Goal: Navigation & Orientation: Find specific page/section

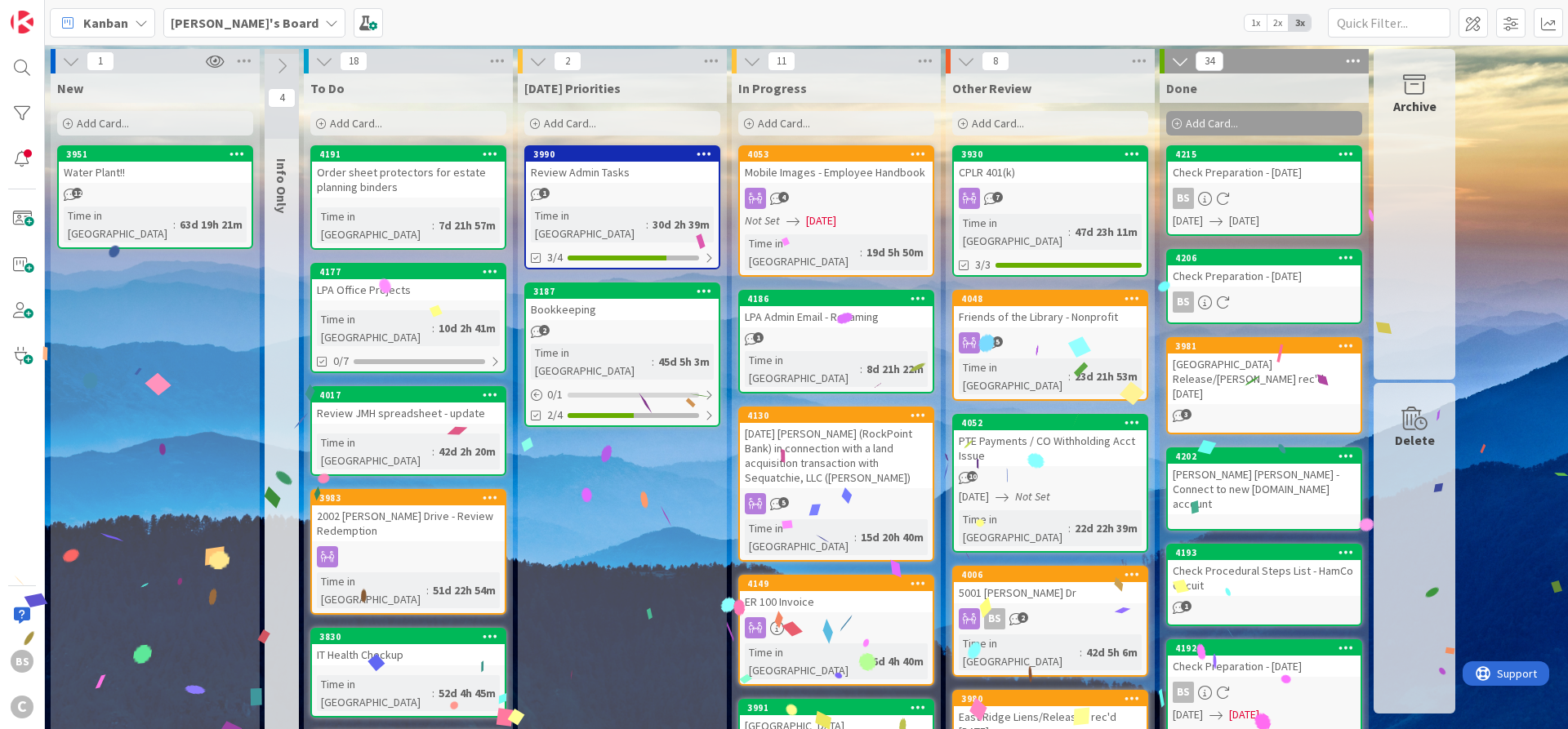
click at [205, 19] on b "[PERSON_NAME]'s Board" at bounding box center [244, 23] width 148 height 16
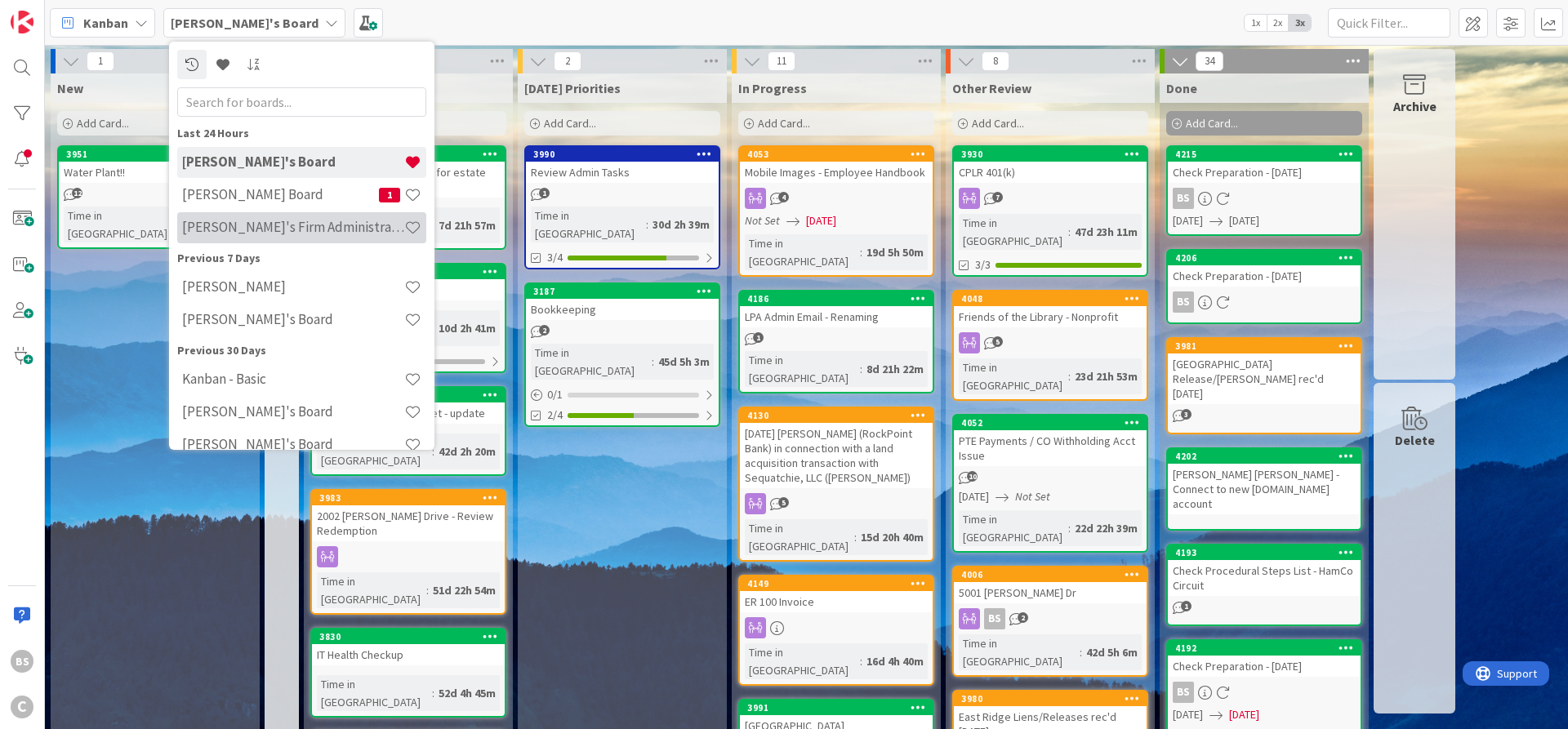
click at [222, 217] on div "[PERSON_NAME]'s Firm Administration Board" at bounding box center [302, 227] width 249 height 31
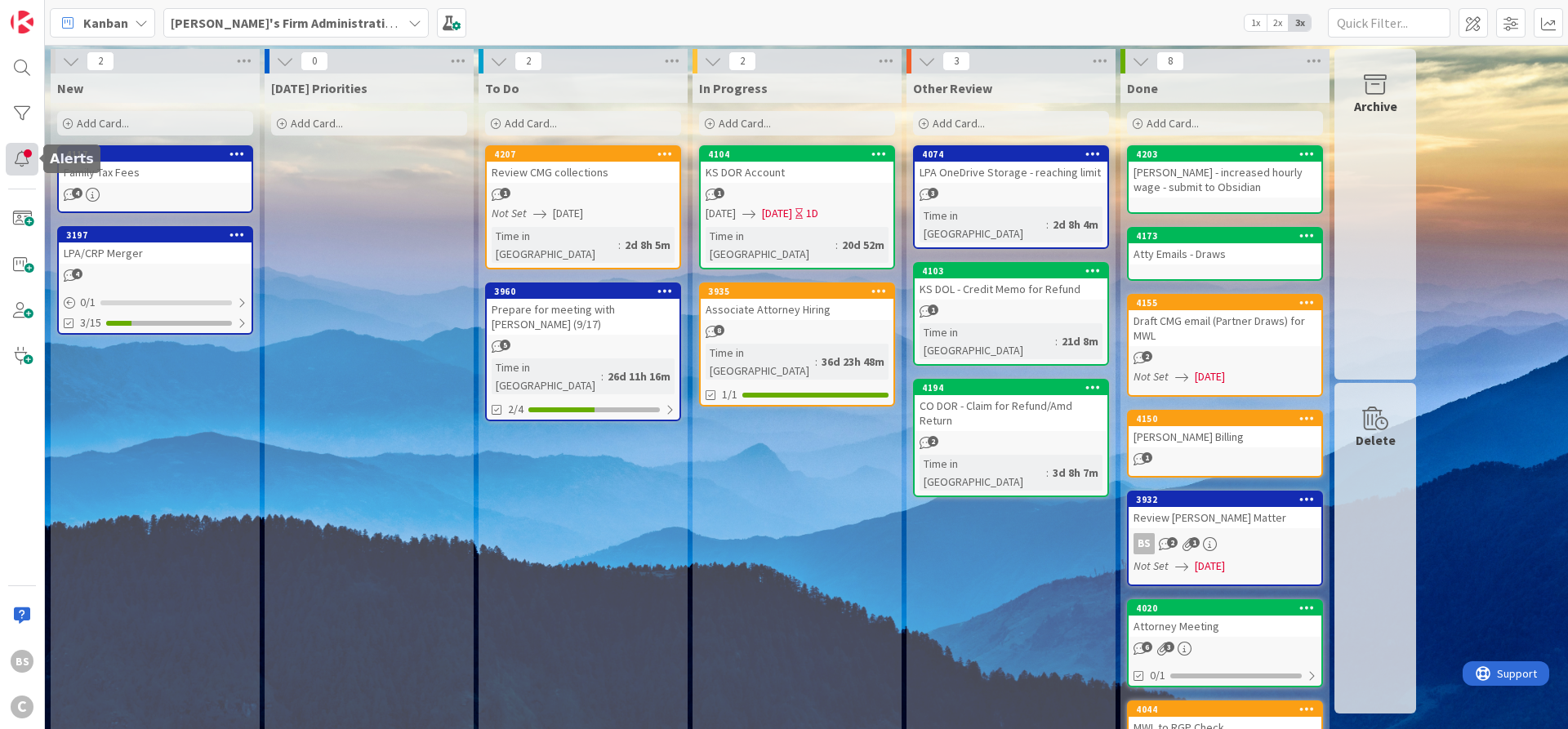
click at [34, 154] on div at bounding box center [22, 159] width 33 height 33
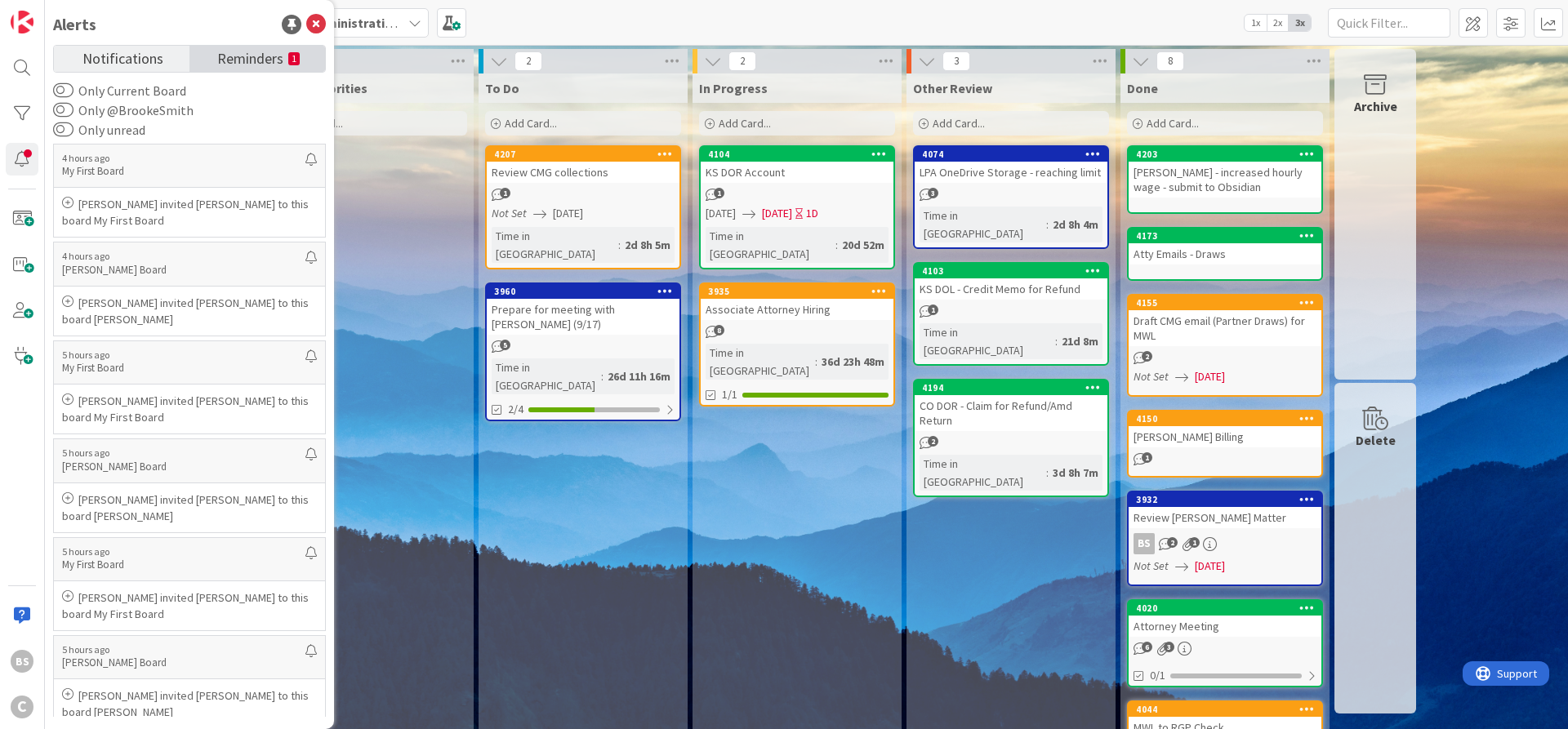
click at [252, 58] on span "Reminders" at bounding box center [250, 56] width 66 height 23
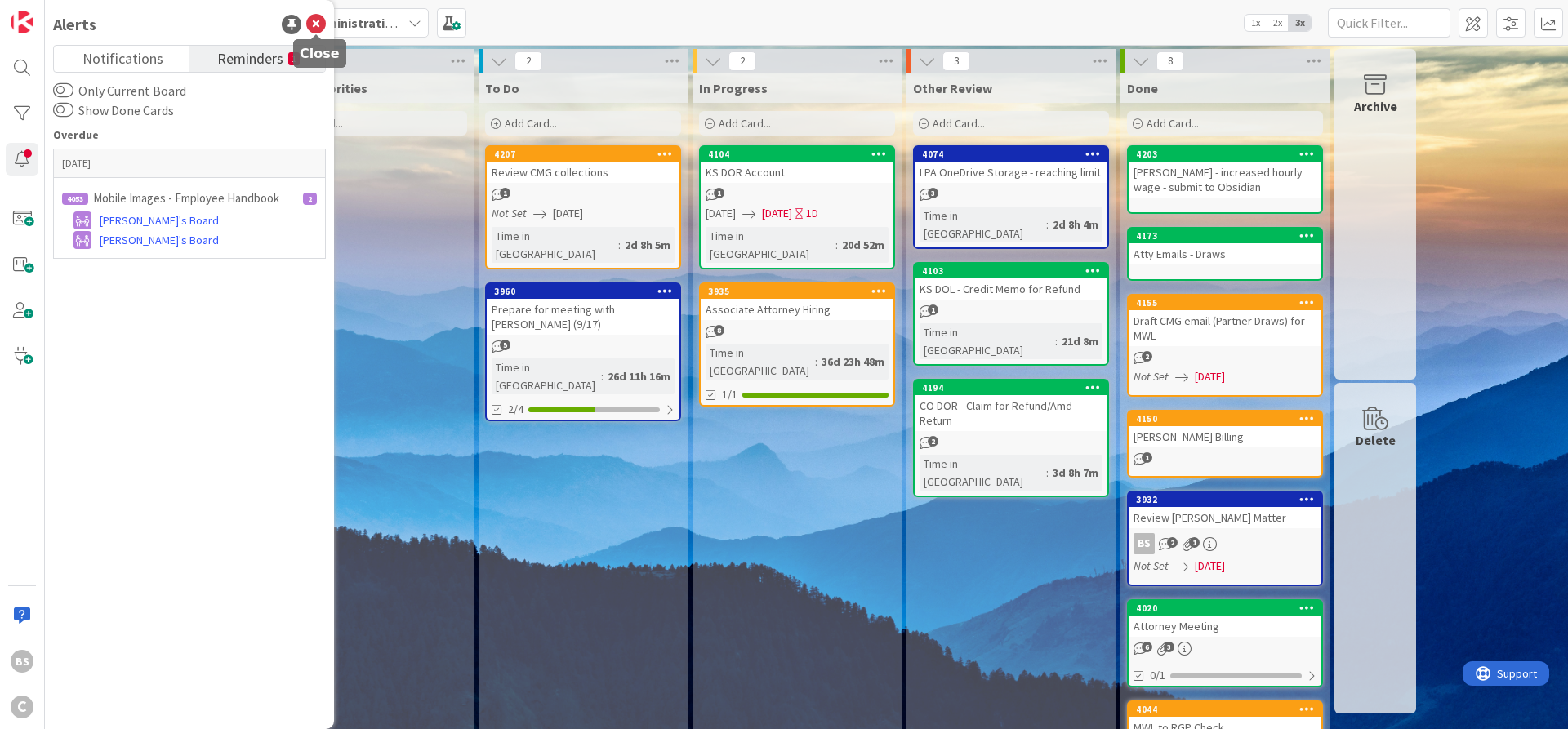
click at [313, 21] on icon at bounding box center [316, 24] width 20 height 20
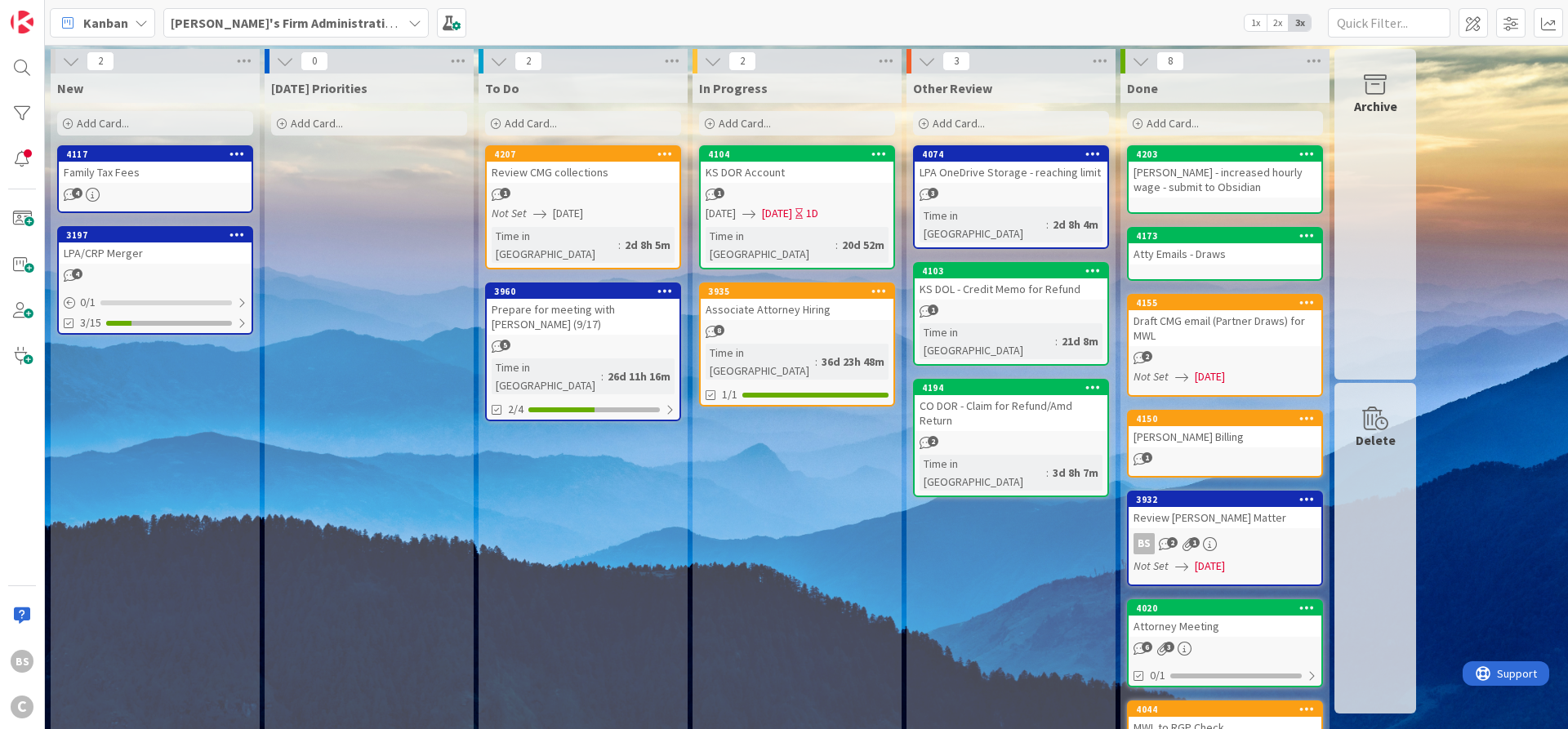
click at [288, 13] on span "[PERSON_NAME]'s Firm Administration Board" at bounding box center [285, 23] width 231 height 20
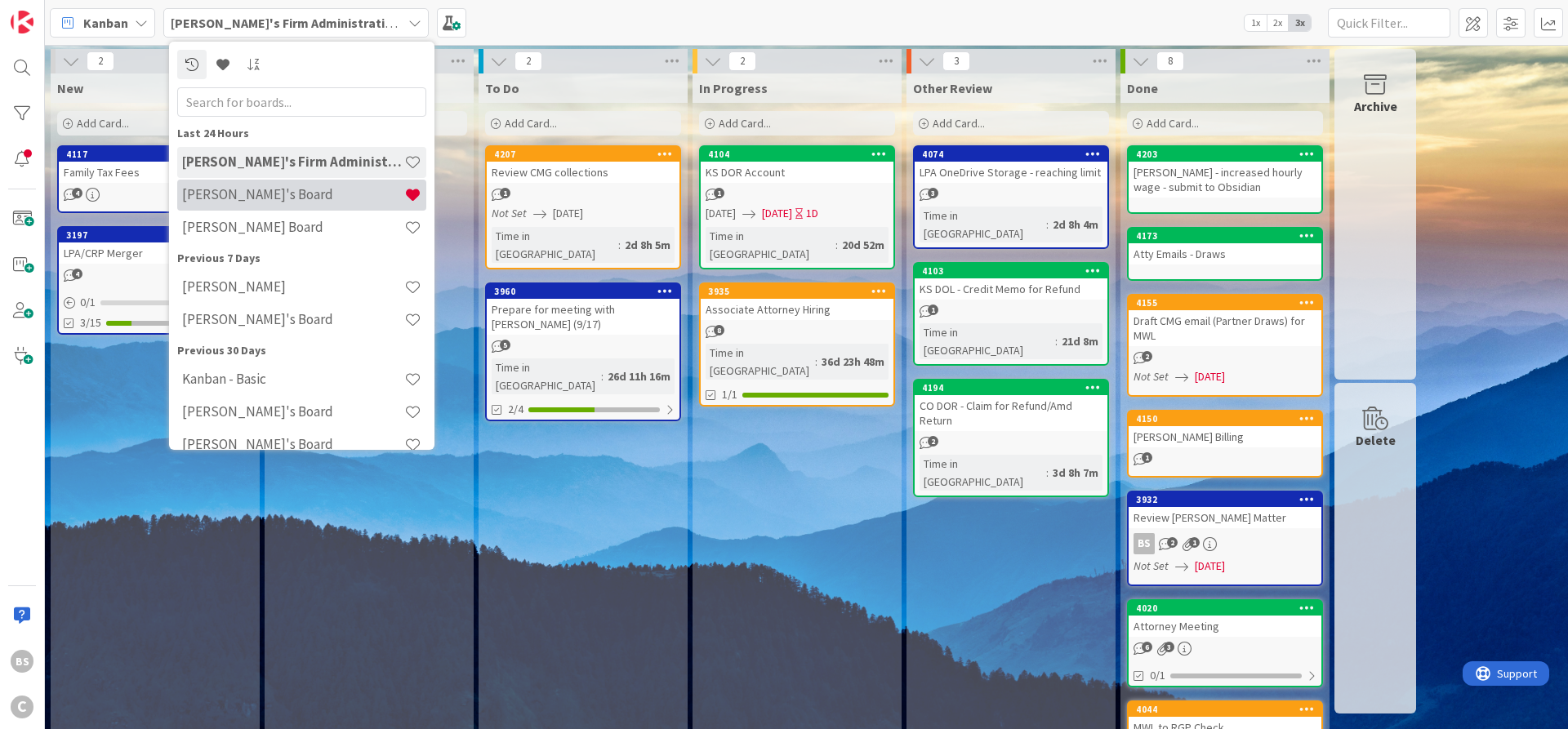
click at [268, 196] on h4 "[PERSON_NAME]'s Board" at bounding box center [293, 195] width 222 height 16
